Goal: Task Accomplishment & Management: Use online tool/utility

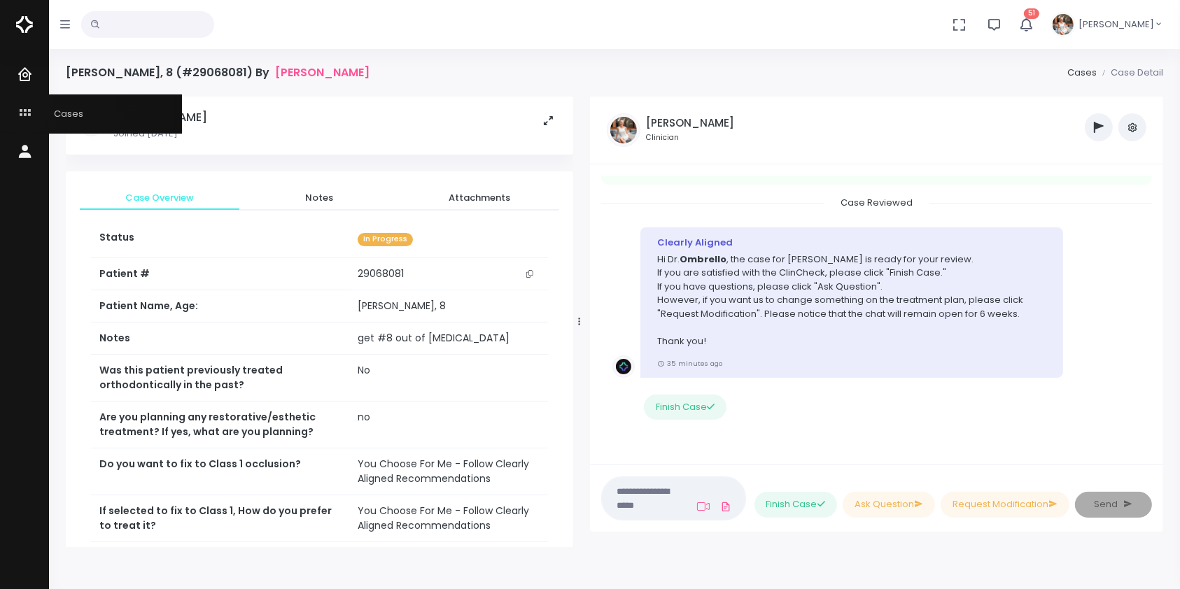
click at [22, 105] on icon "scrollable content" at bounding box center [27, 114] width 20 height 18
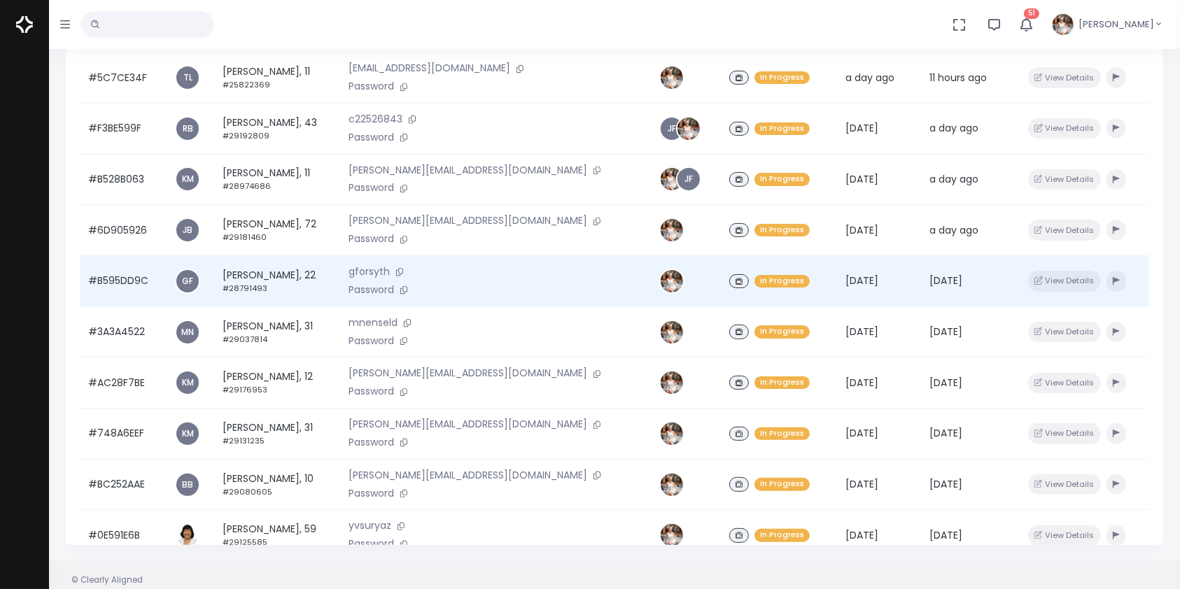
scroll to position [23, 0]
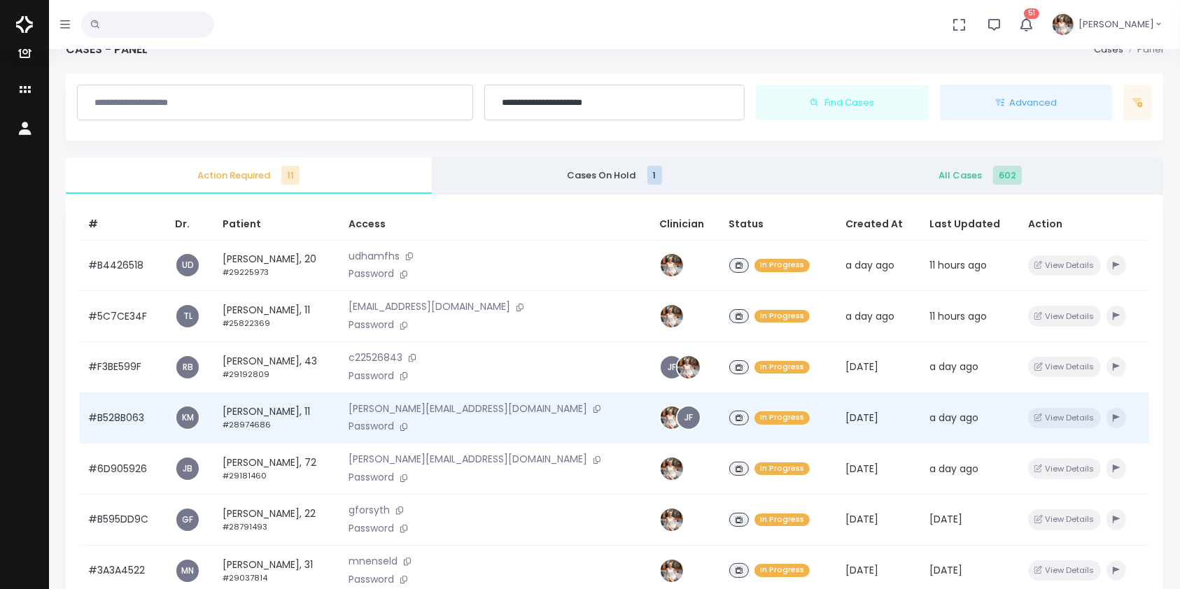
click at [130, 426] on td "#B528B063" at bounding box center [123, 418] width 87 height 51
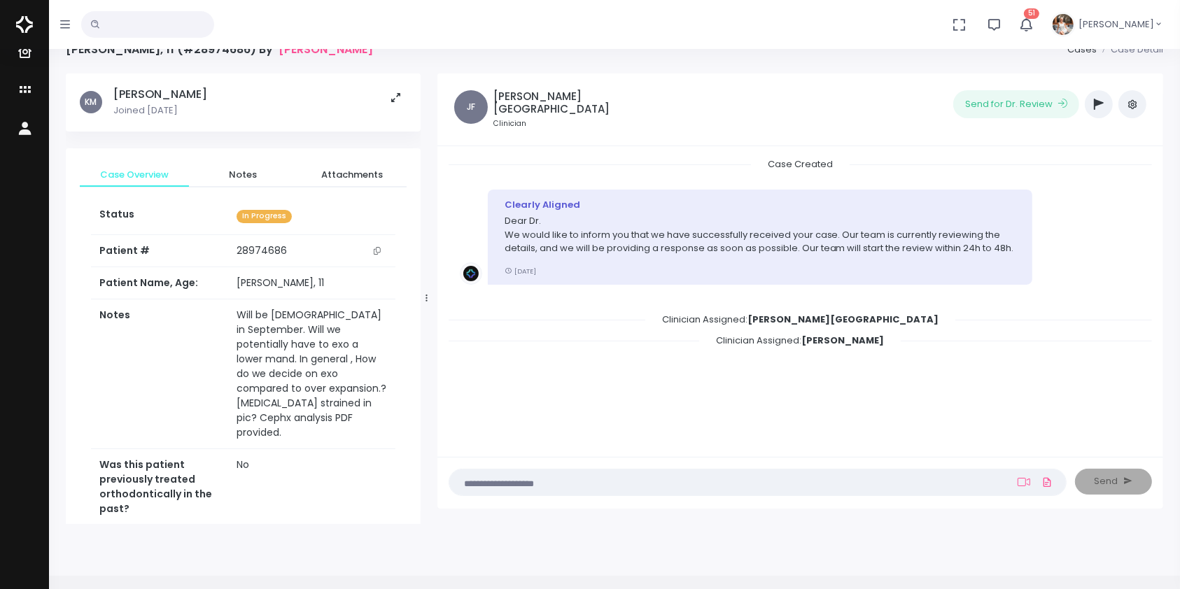
click at [1096, 104] on icon "button" at bounding box center [1099, 104] width 10 height 11
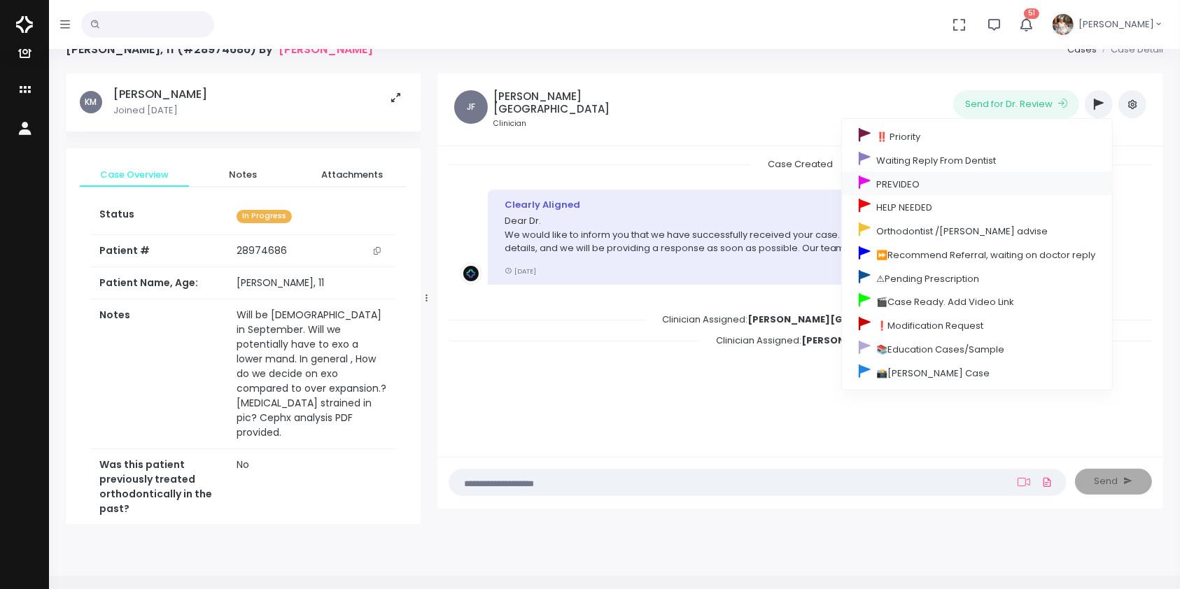
click at [918, 186] on link "PREVIDEO" at bounding box center [977, 184] width 270 height 24
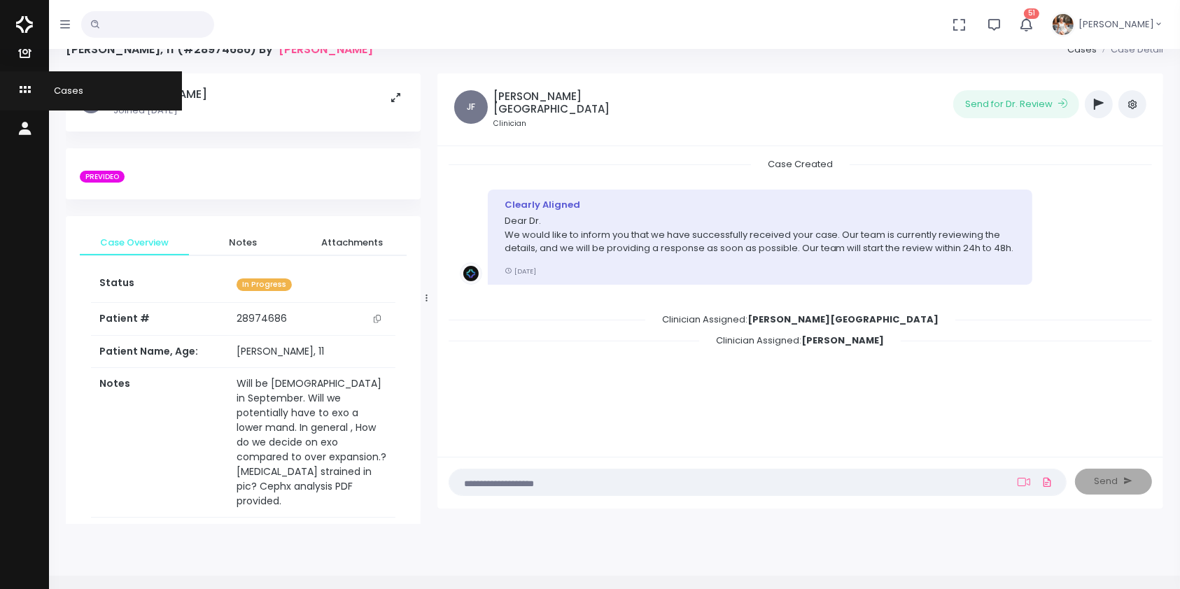
click at [24, 84] on icon "scrollable content" at bounding box center [27, 91] width 20 height 18
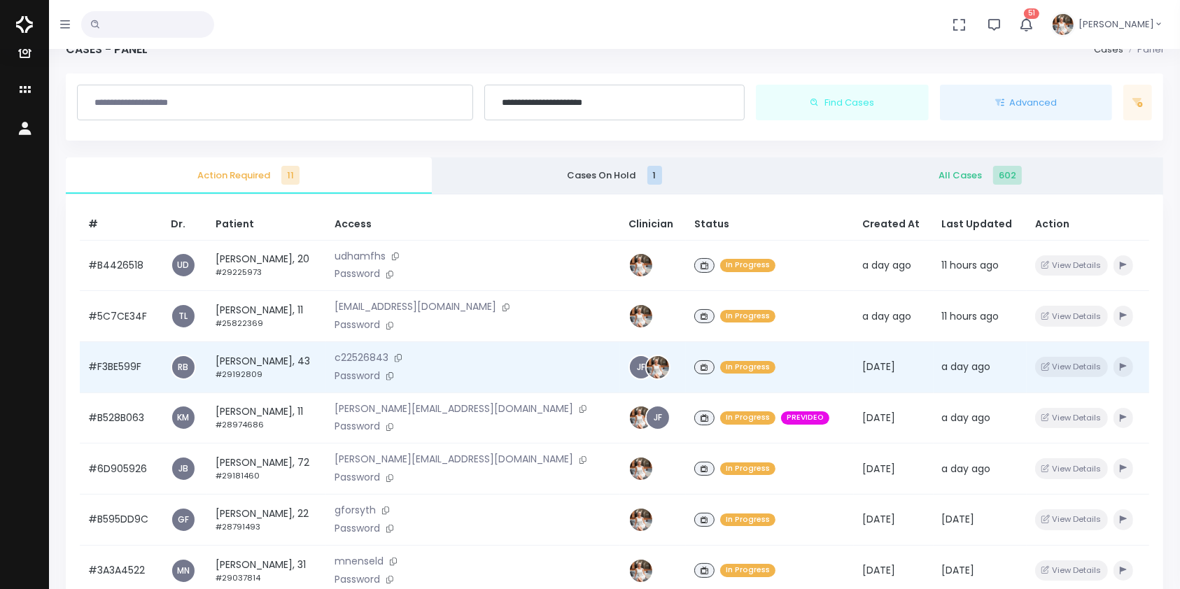
click at [139, 365] on td "#F3BE599F" at bounding box center [121, 367] width 83 height 51
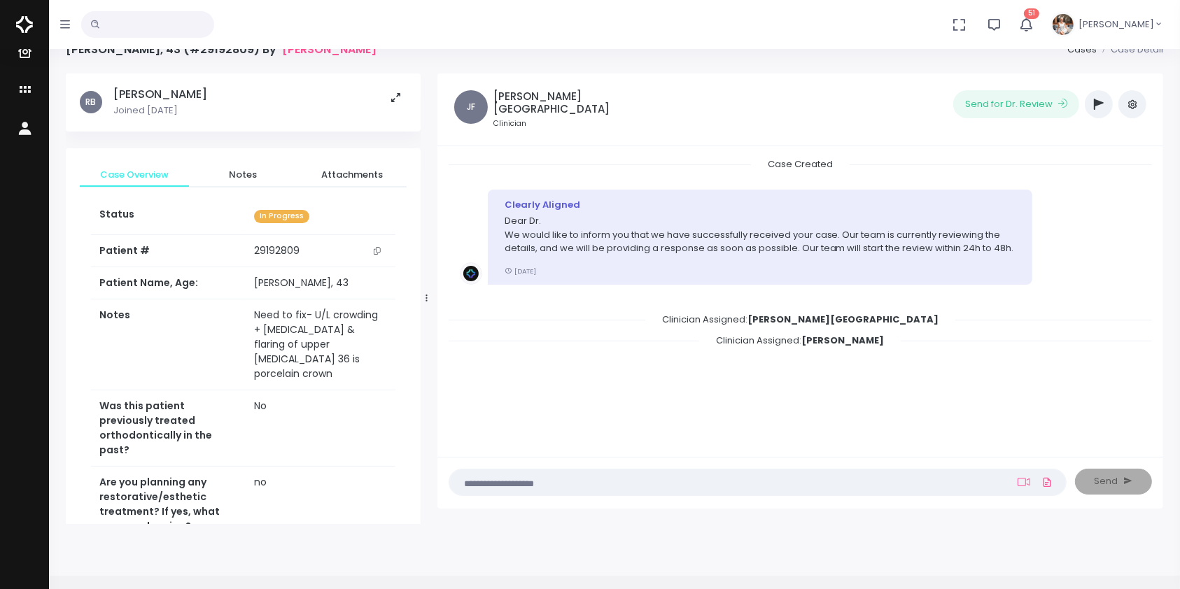
click at [1092, 104] on button "button" at bounding box center [1099, 104] width 28 height 28
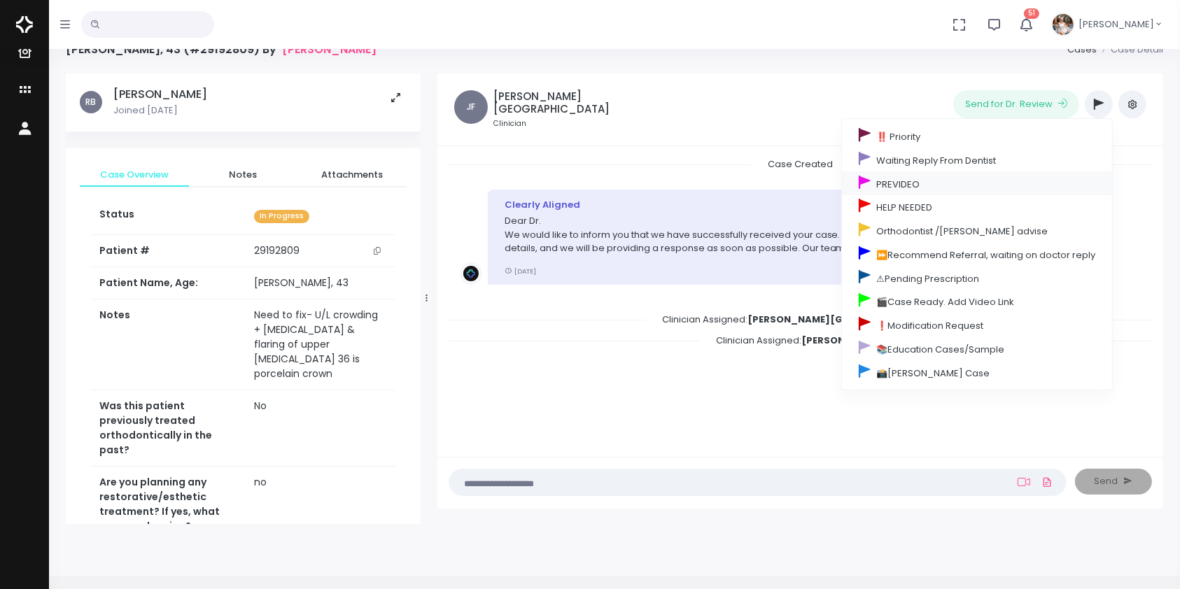
click at [910, 184] on link "PREVIDEO" at bounding box center [977, 184] width 270 height 24
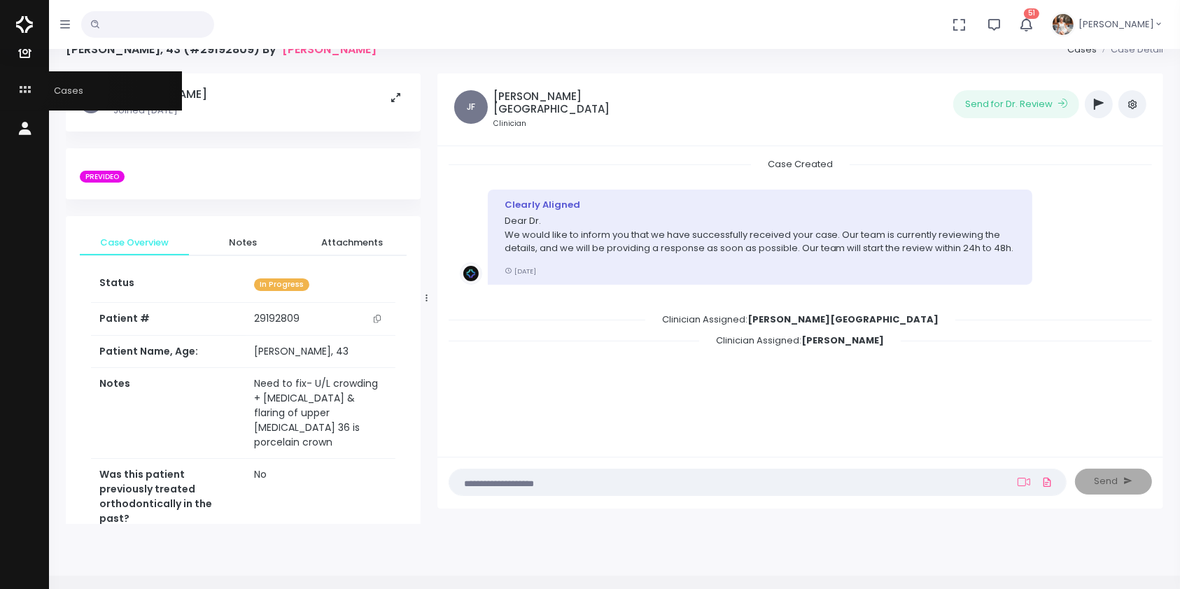
click at [18, 87] on icon "scrollable content" at bounding box center [27, 91] width 20 height 18
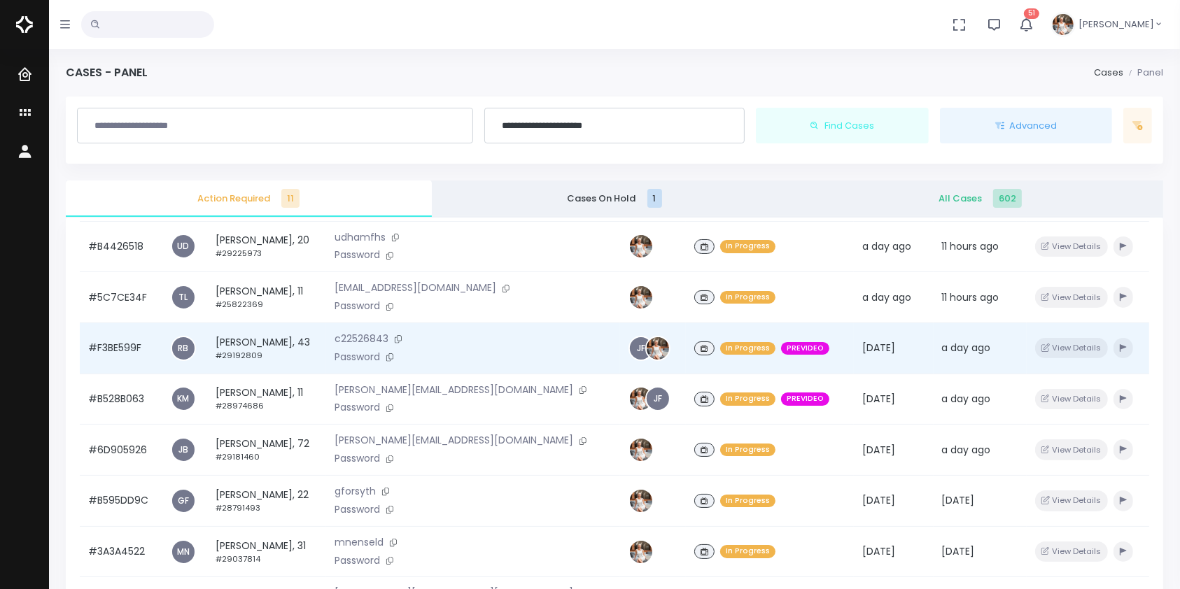
scroll to position [311, 0]
